Goal: Task Accomplishment & Management: Complete application form

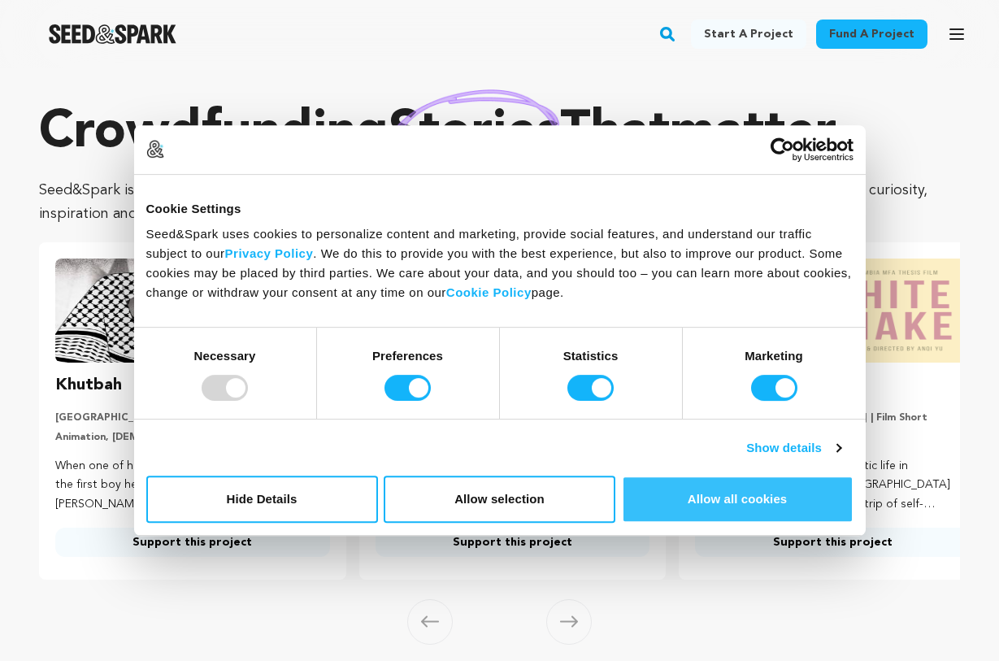
click at [713, 504] on button "Allow all cookies" at bounding box center [738, 498] width 232 height 47
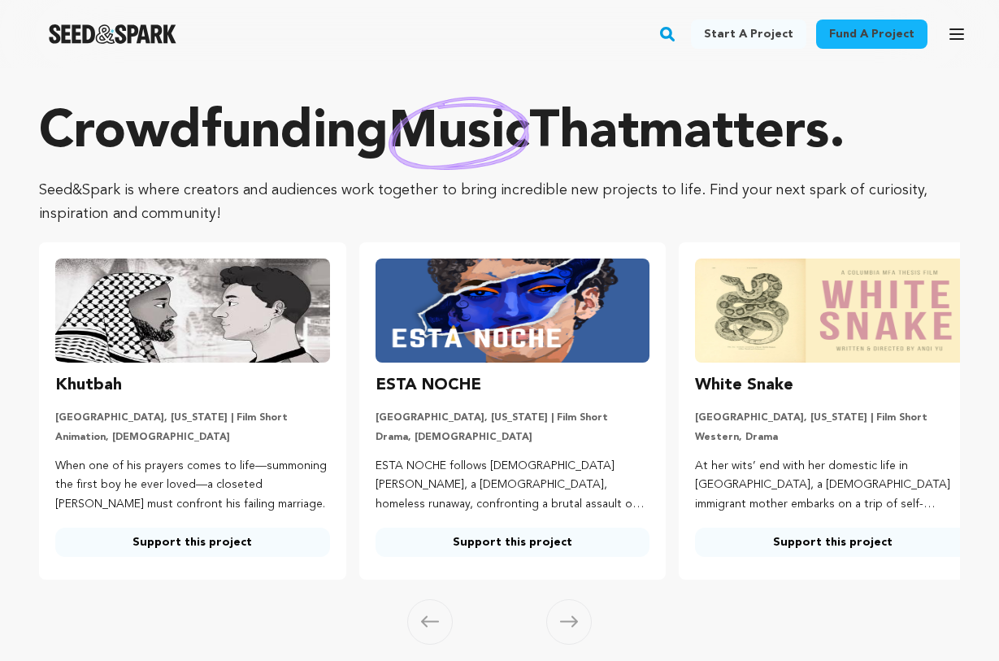
click at [759, 37] on link "Start a project" at bounding box center [748, 34] width 115 height 29
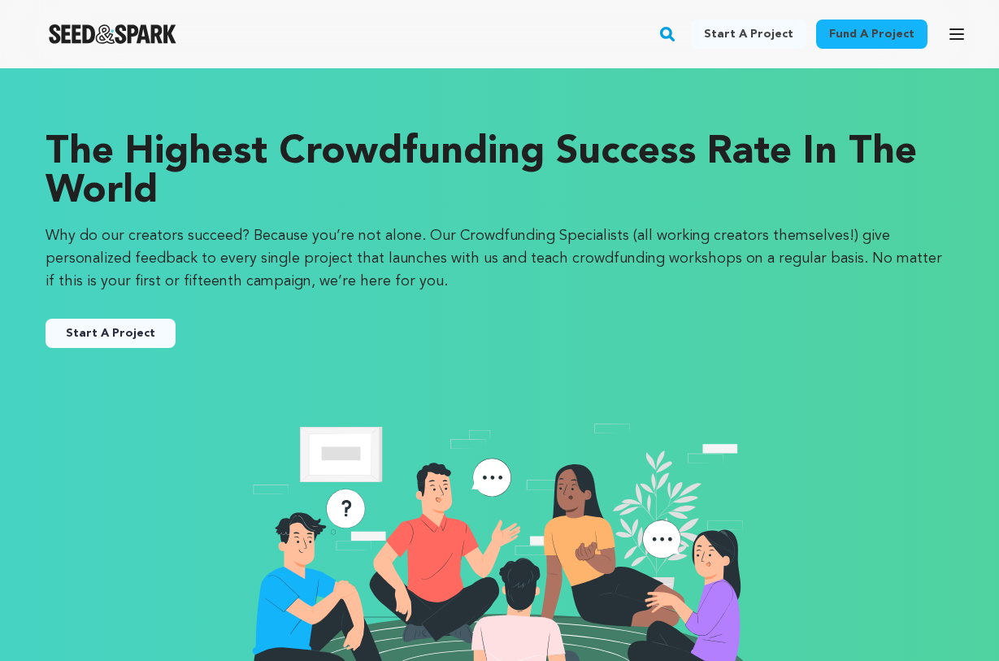
click at [736, 32] on link "Start a project" at bounding box center [748, 34] width 115 height 29
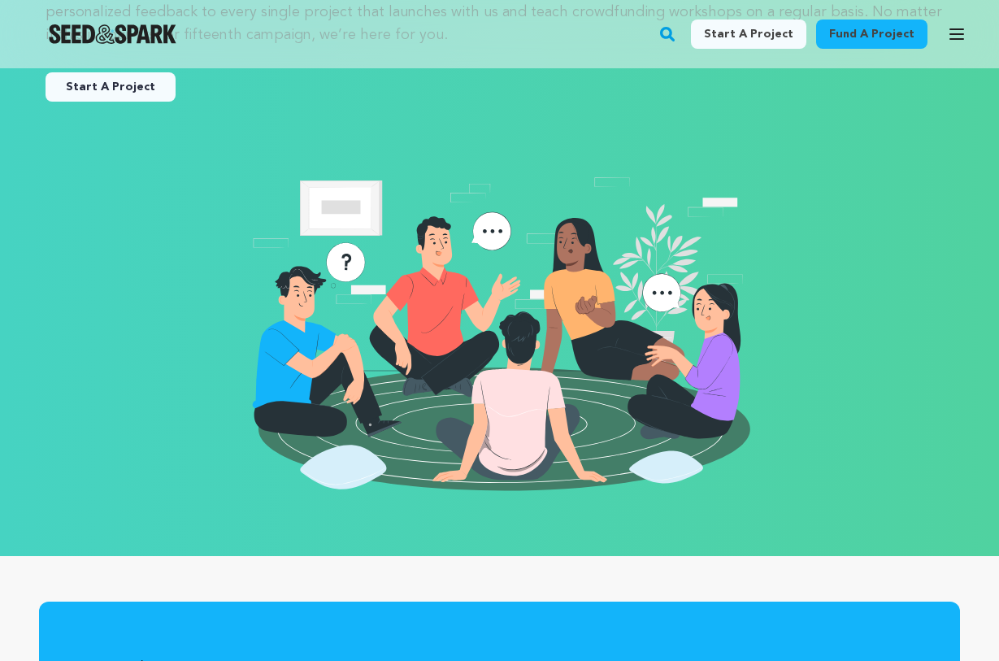
scroll to position [233, 0]
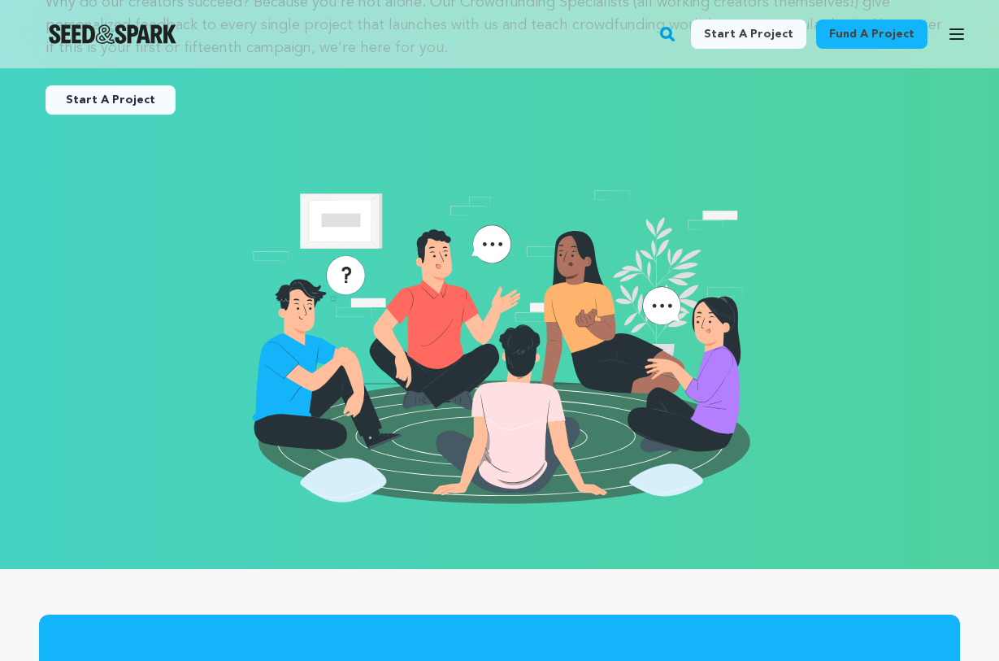
click at [162, 112] on link "Start A Project" at bounding box center [111, 99] width 130 height 29
